Goal: Navigation & Orientation: Find specific page/section

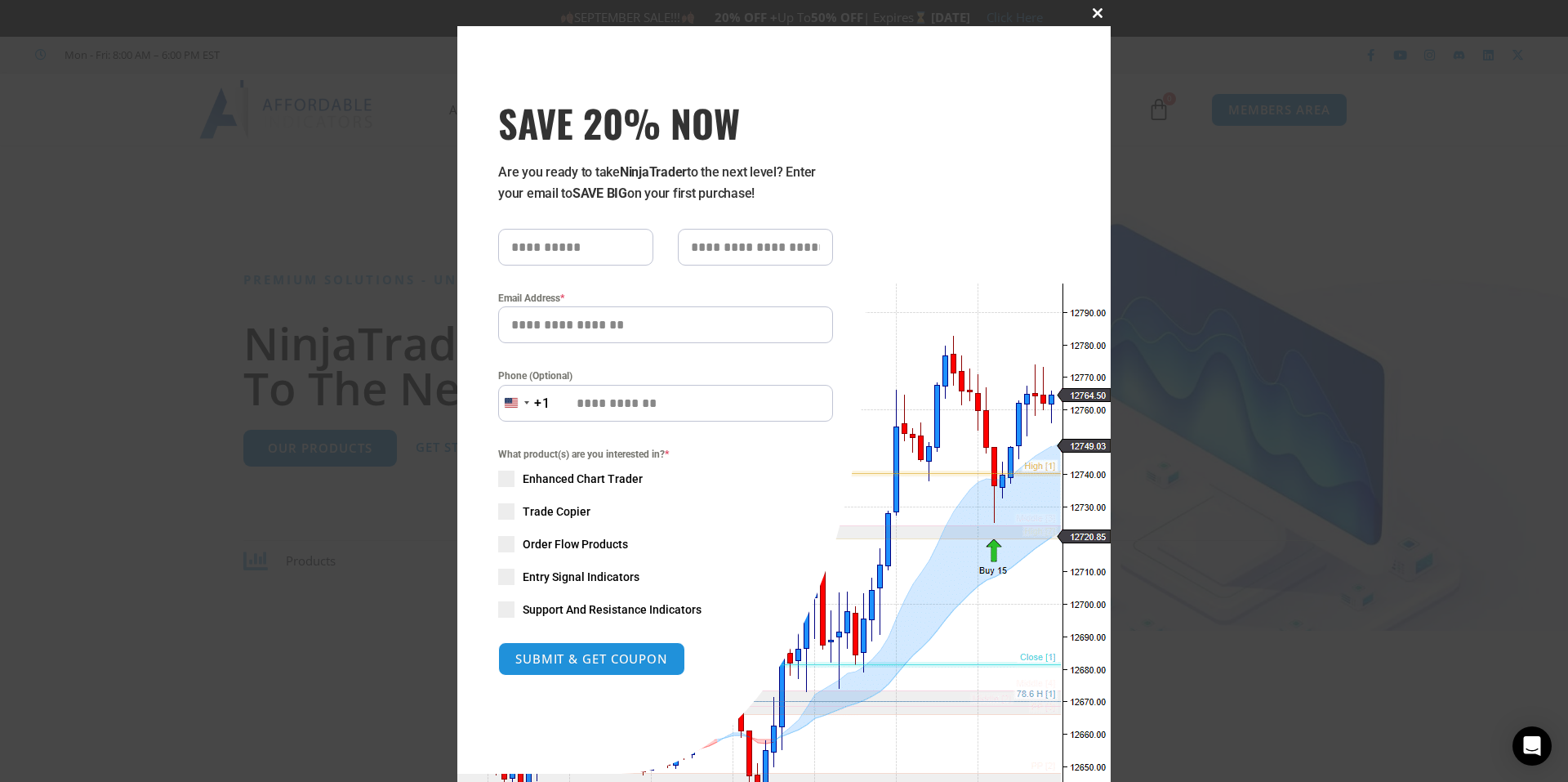
click at [1087, 16] on span at bounding box center [1097, 13] width 26 height 10
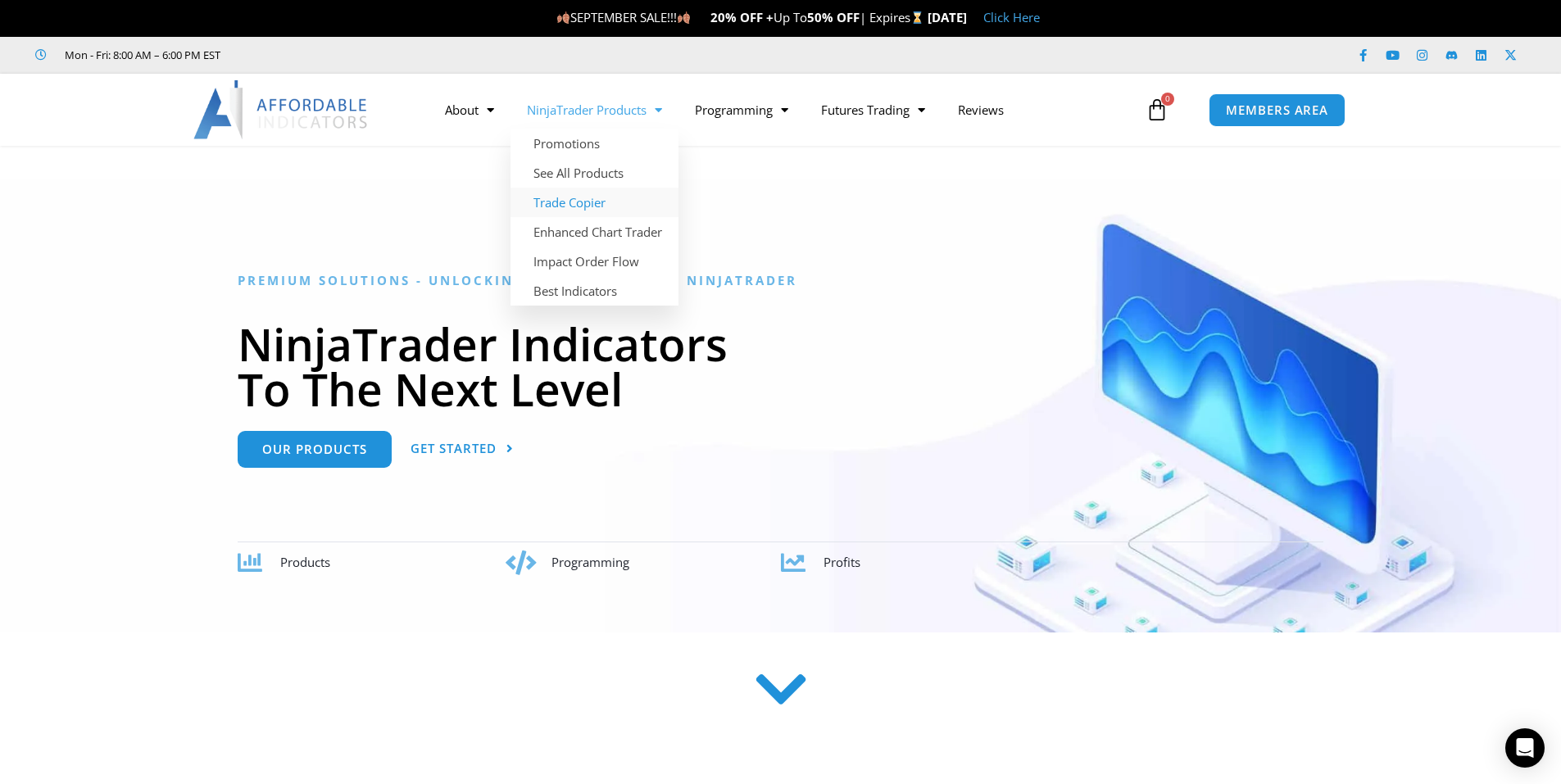
click at [588, 203] on link "Trade Copier" at bounding box center [594, 202] width 168 height 30
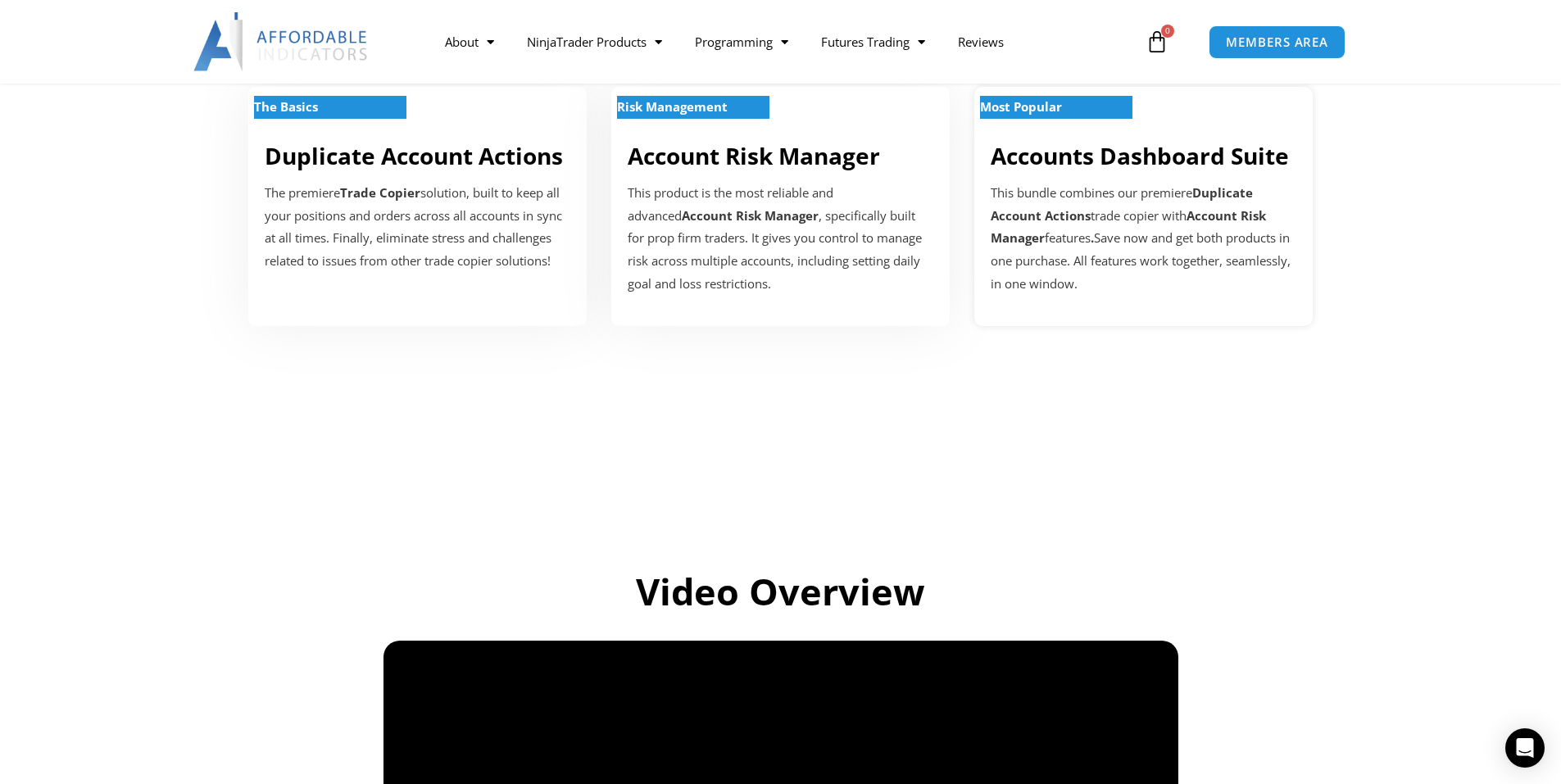
scroll to position [574, 0]
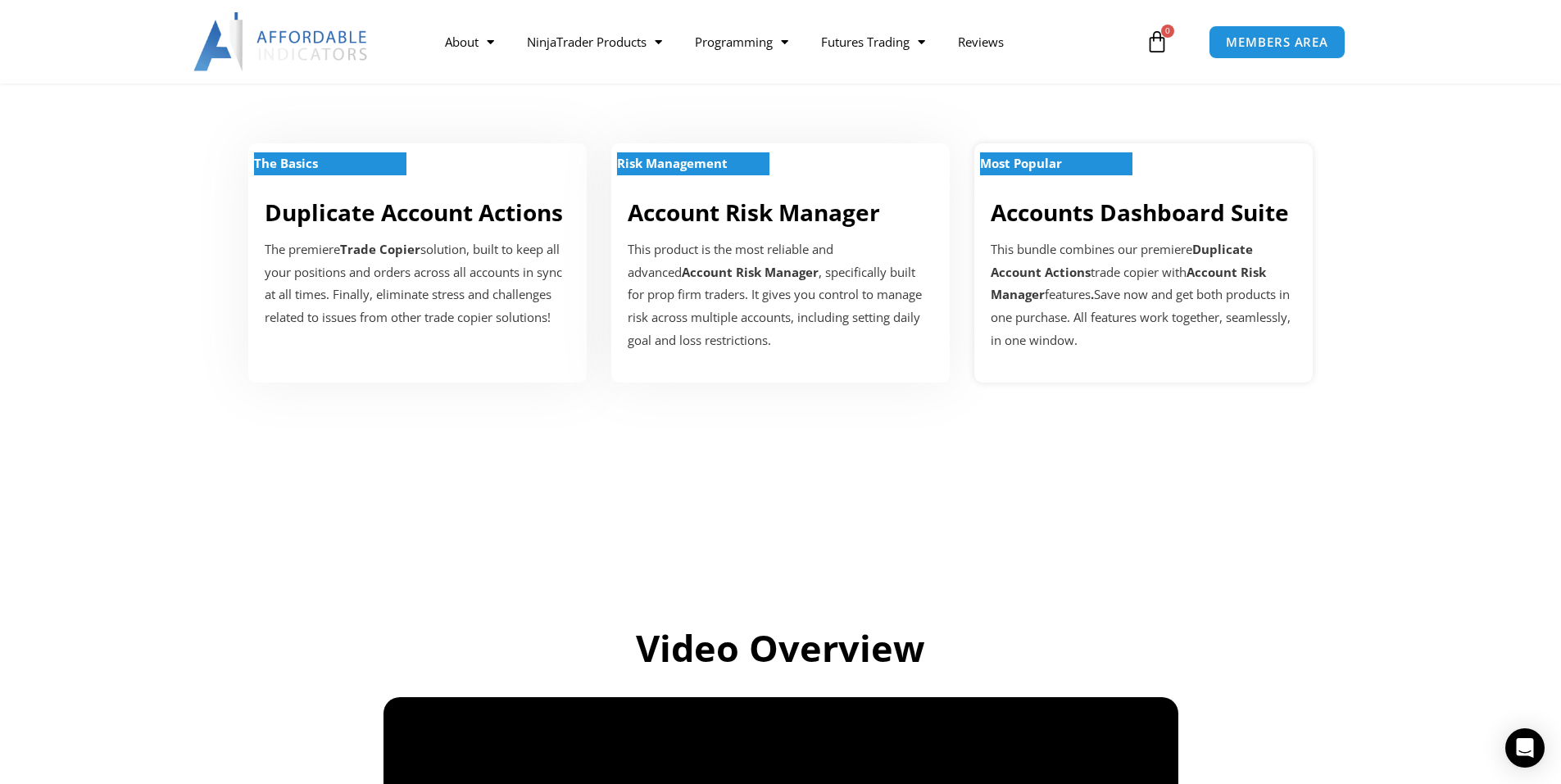
click at [1088, 260] on div "This bundle combines our premiere Duplicate Account Actions trade copier with A…" at bounding box center [1143, 295] width 305 height 114
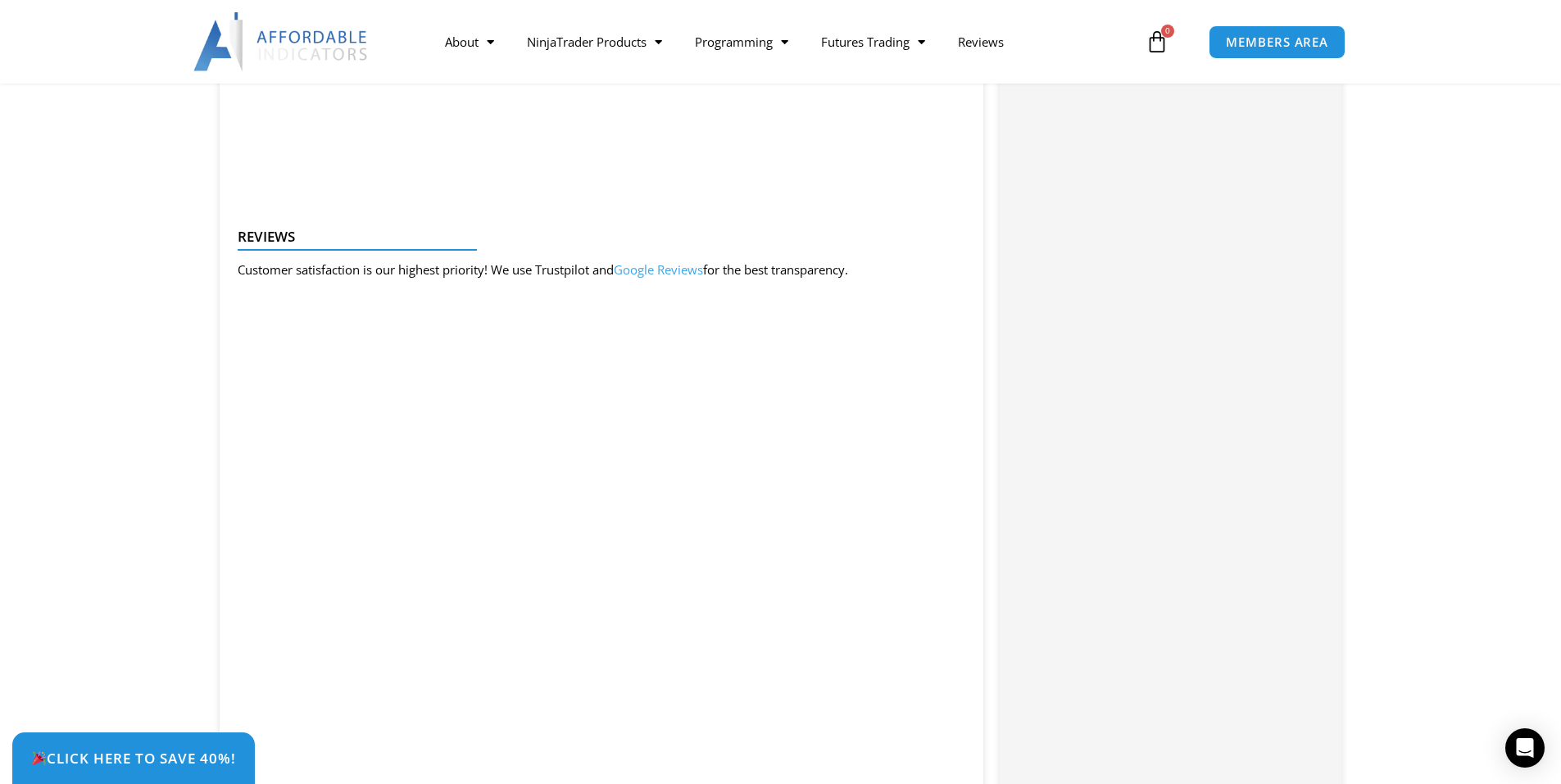
scroll to position [2376, 0]
